Goal: Task Accomplishment & Management: Manage account settings

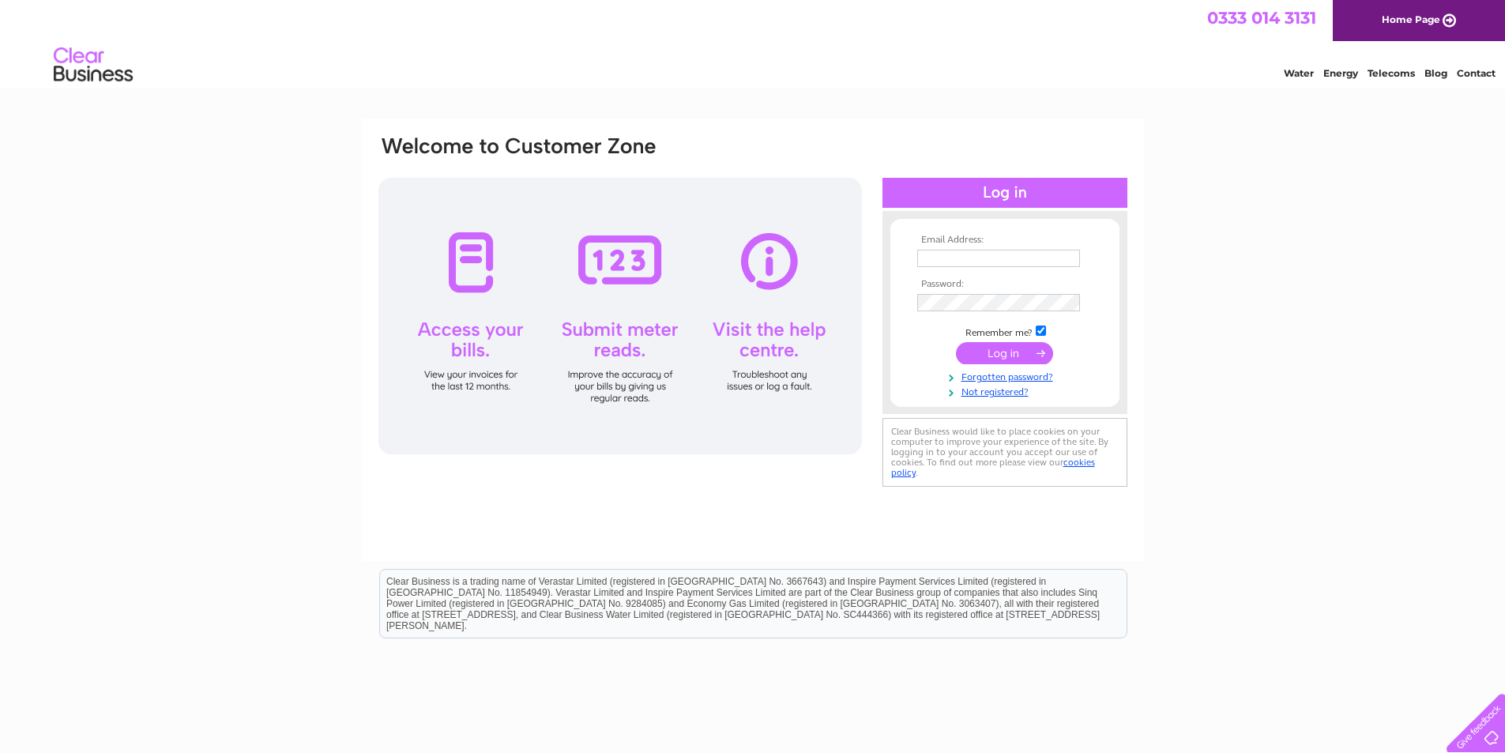
type input "[EMAIL_ADDRESS][DOMAIN_NAME]"
click at [1010, 355] on input "submit" at bounding box center [1004, 353] width 97 height 22
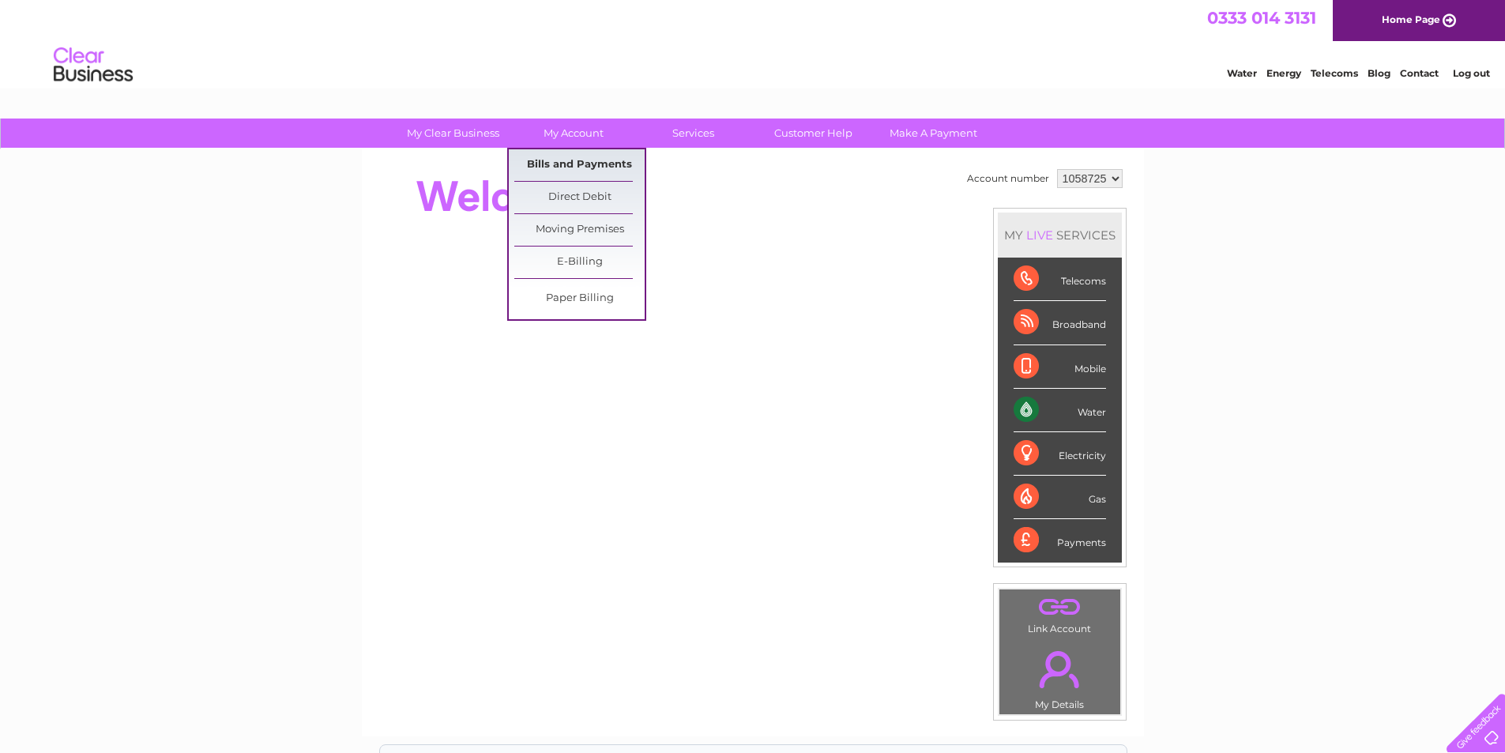
click at [564, 159] on link "Bills and Payments" at bounding box center [579, 165] width 130 height 32
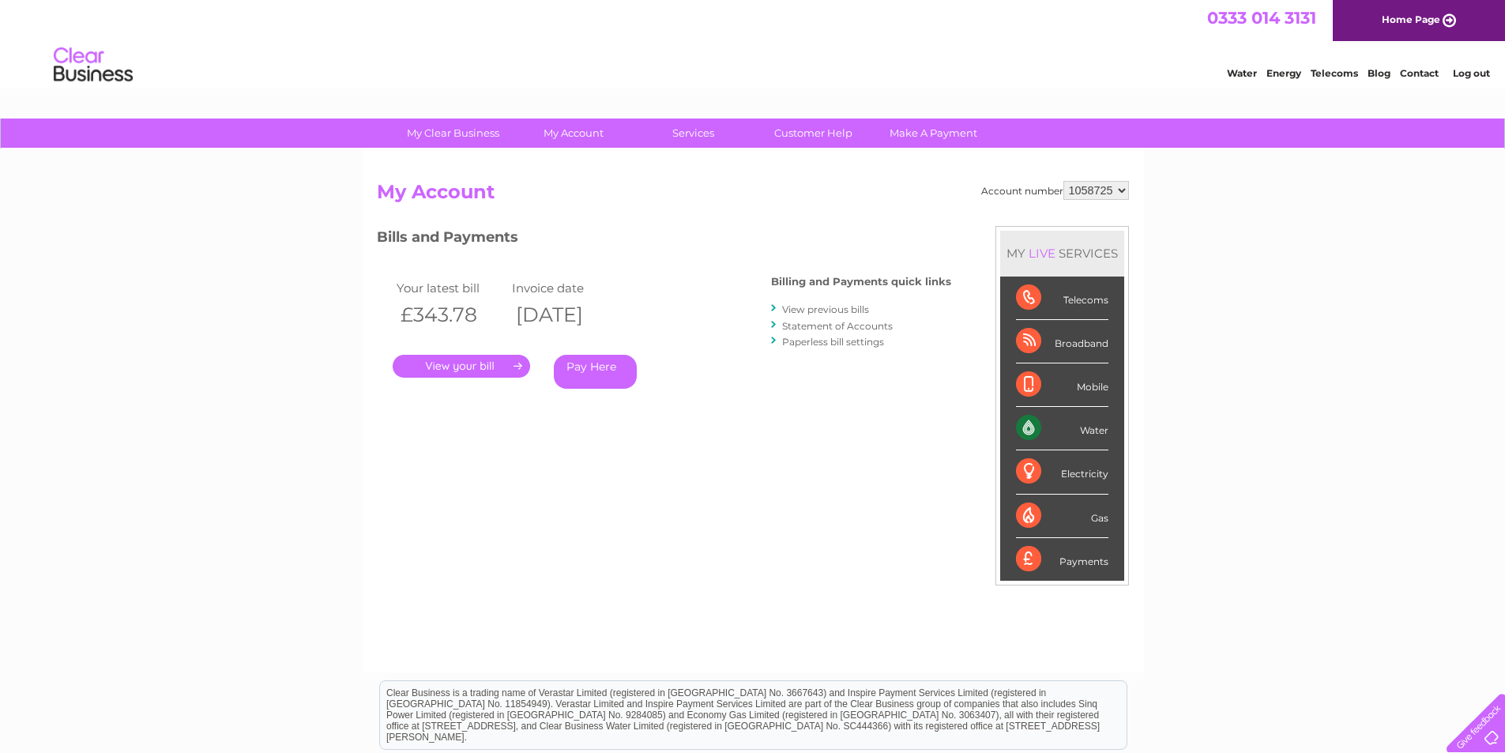
click at [458, 368] on link "." at bounding box center [461, 366] width 137 height 23
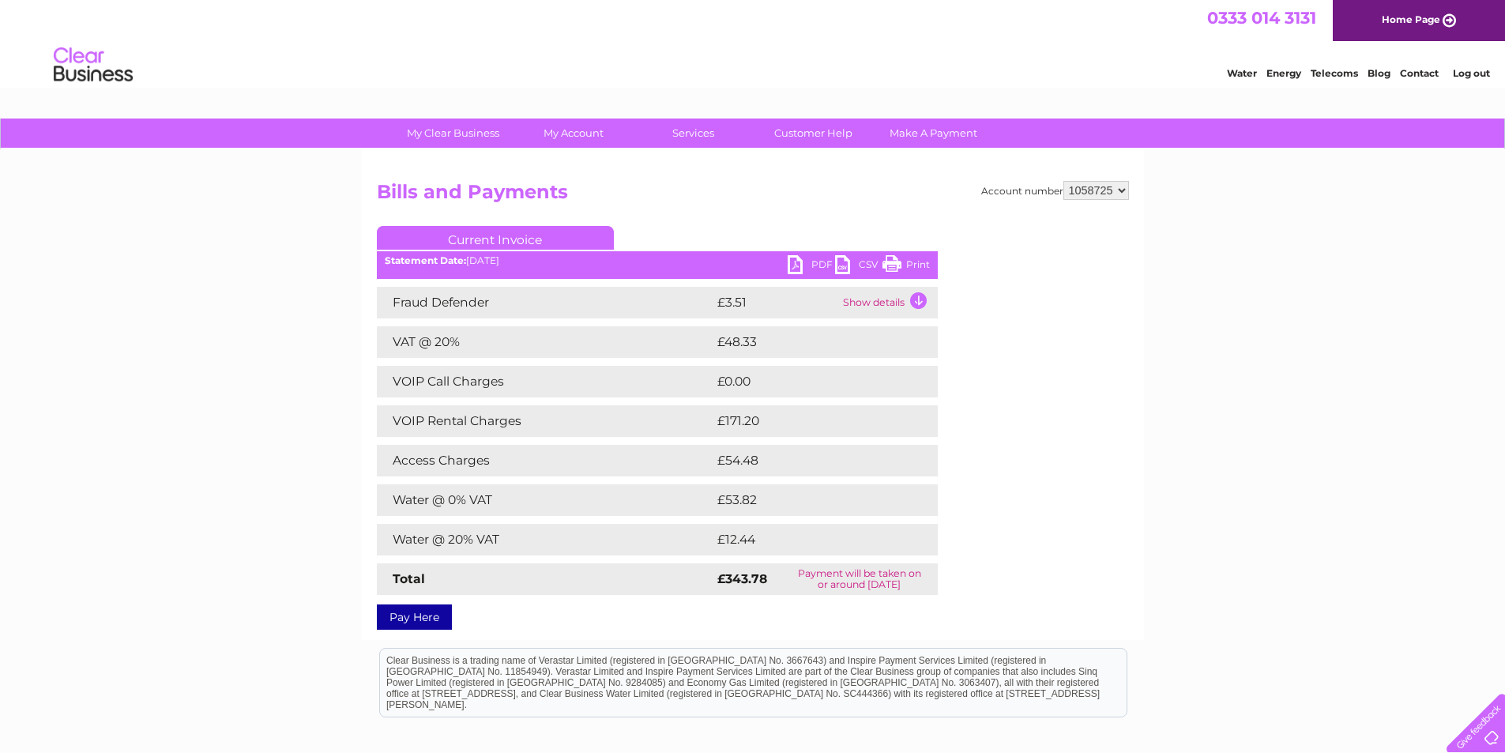
click at [798, 258] on link "PDF" at bounding box center [810, 266] width 47 height 23
